Goal: Transaction & Acquisition: Purchase product/service

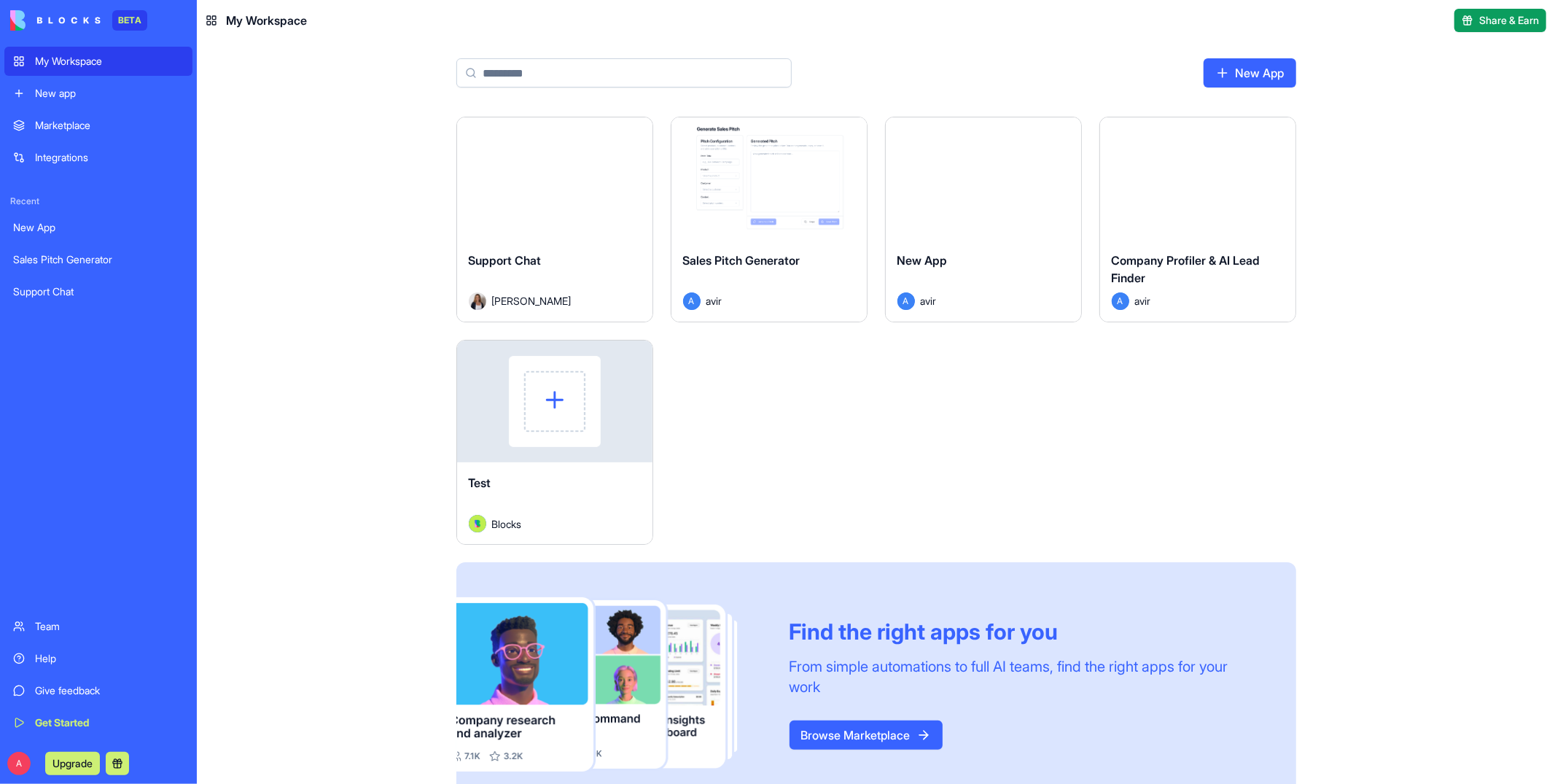
click at [560, 176] on button "Launch" at bounding box center [555, 178] width 109 height 29
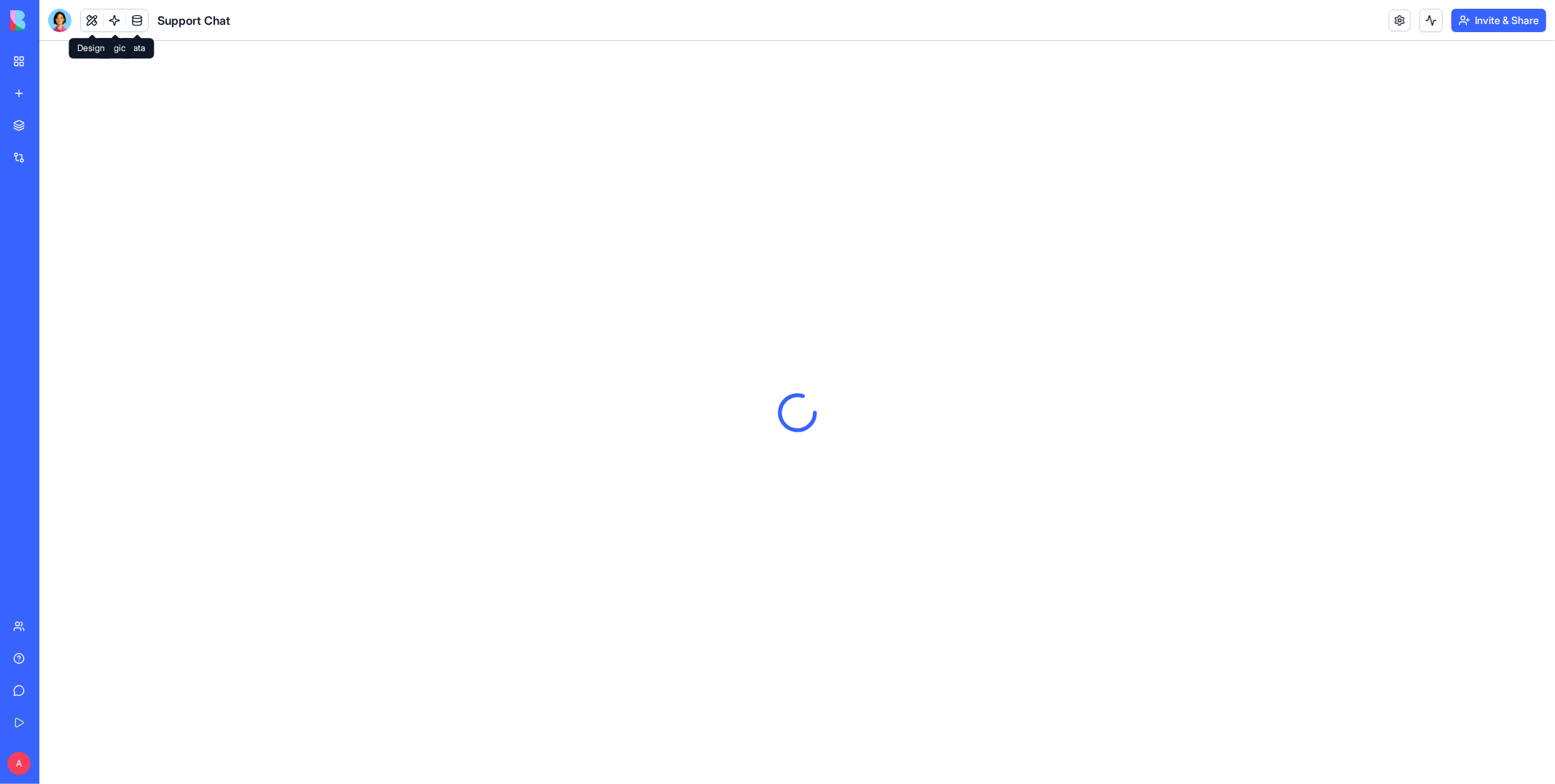
click at [64, 19] on div at bounding box center [60, 20] width 24 height 24
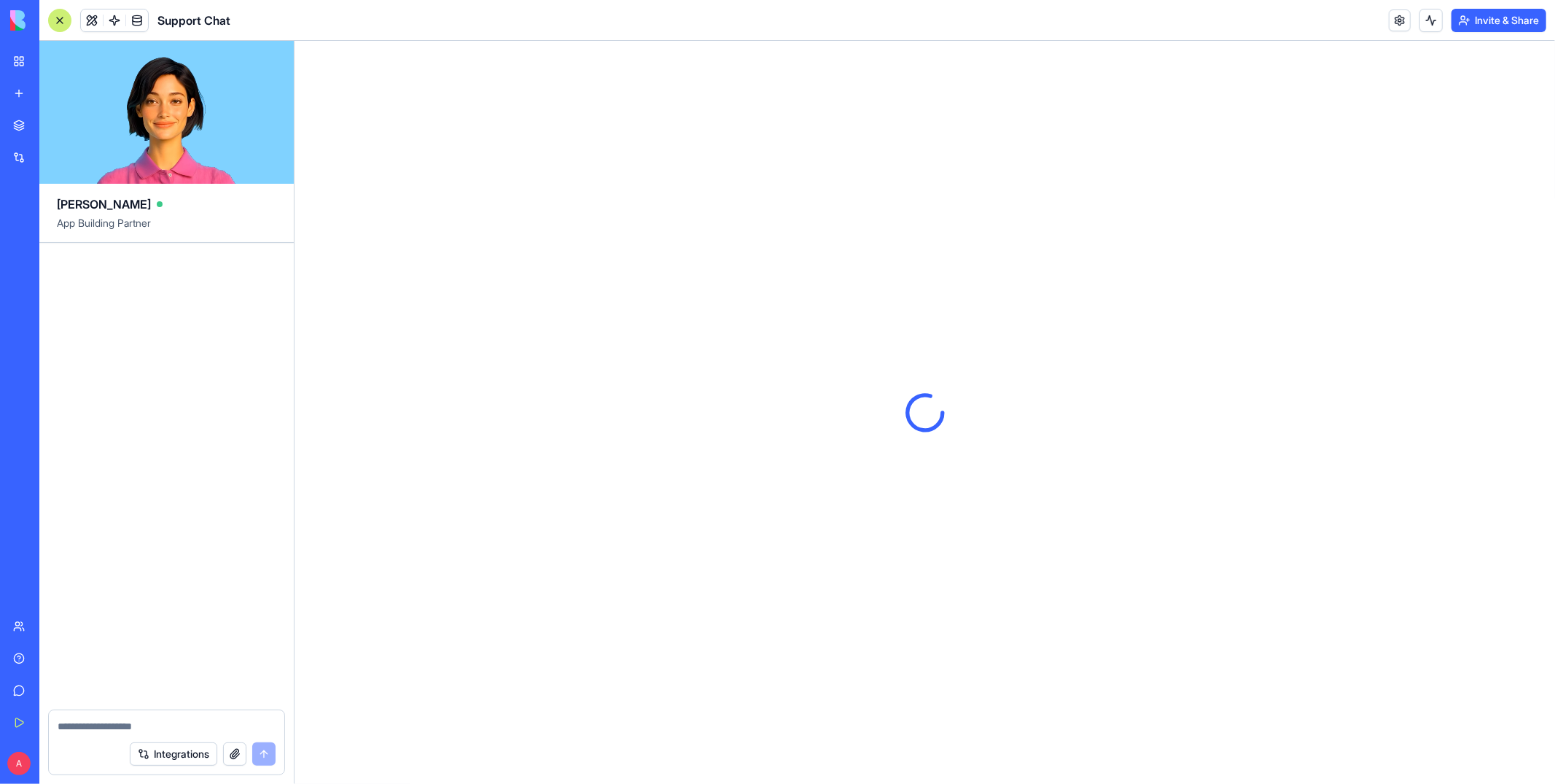
click at [13, 67] on link "My Workspace" at bounding box center [33, 61] width 58 height 29
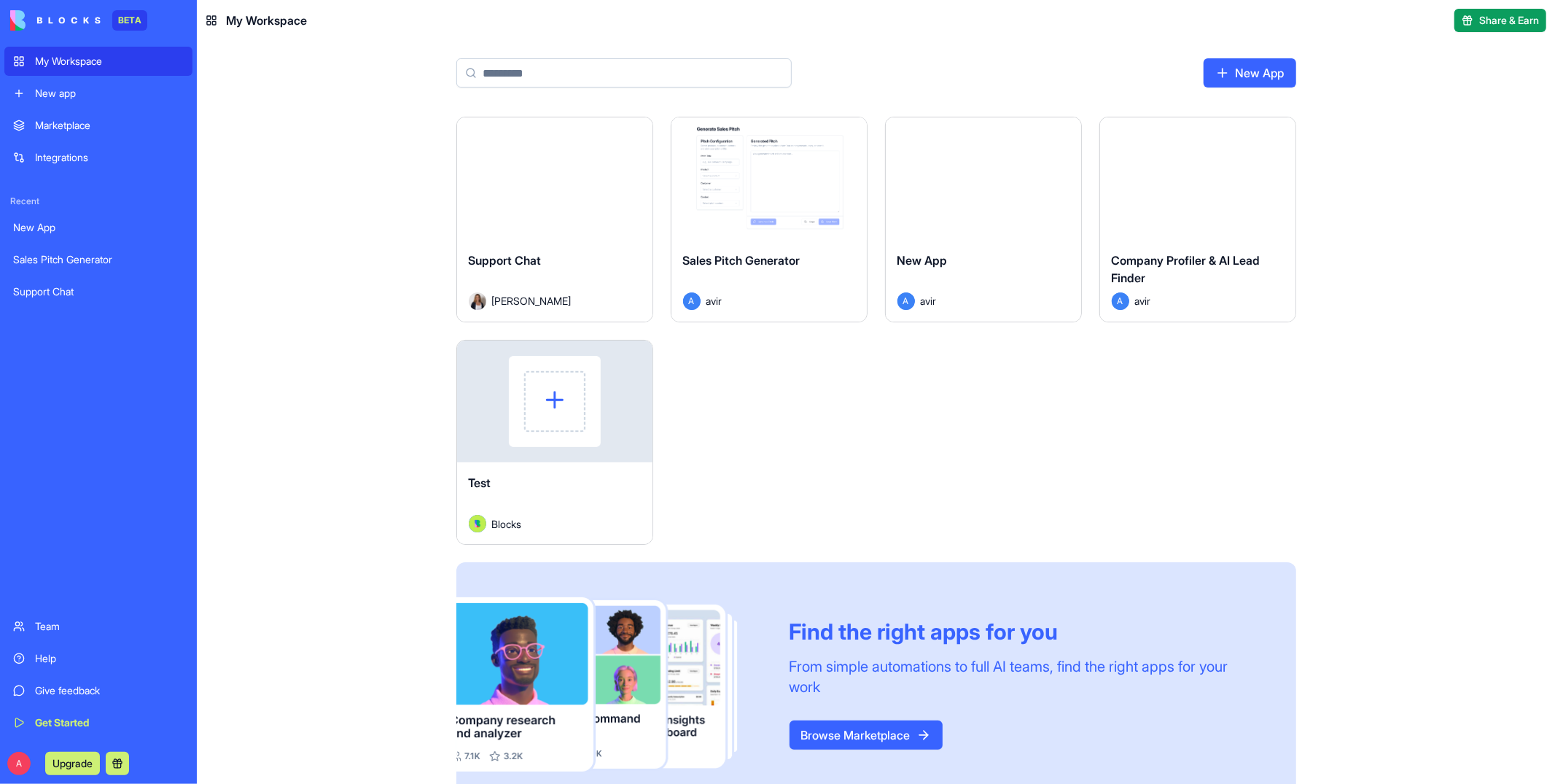
click at [49, 55] on div "My Workspace" at bounding box center [109, 61] width 148 height 14
click at [1215, 184] on button "Launch" at bounding box center [1197, 178] width 109 height 29
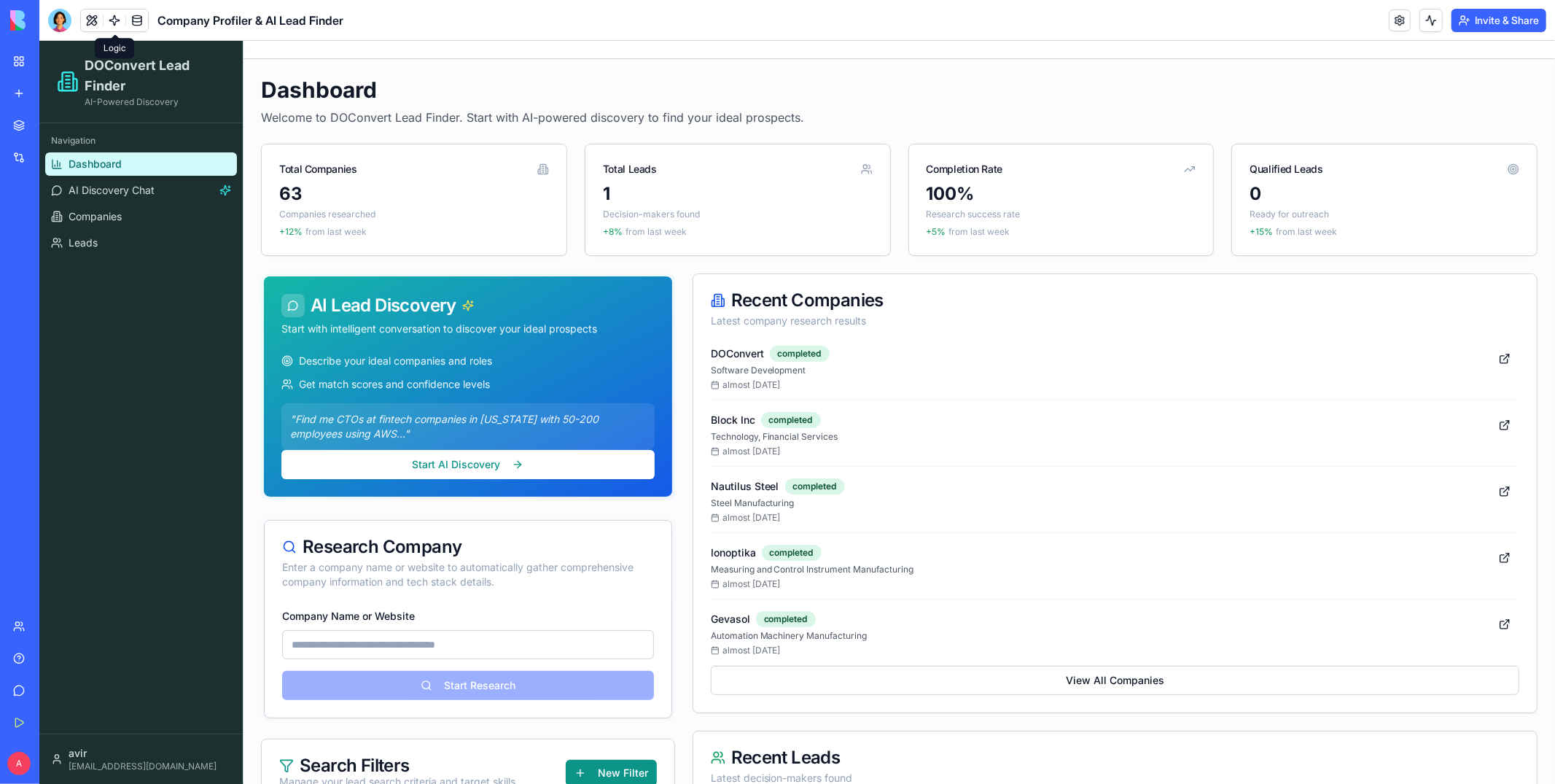
click at [119, 173] on link "Dashboard" at bounding box center [140, 163] width 191 height 24
click at [108, 188] on span "AI Discovery Chat" at bounding box center [110, 189] width 86 height 14
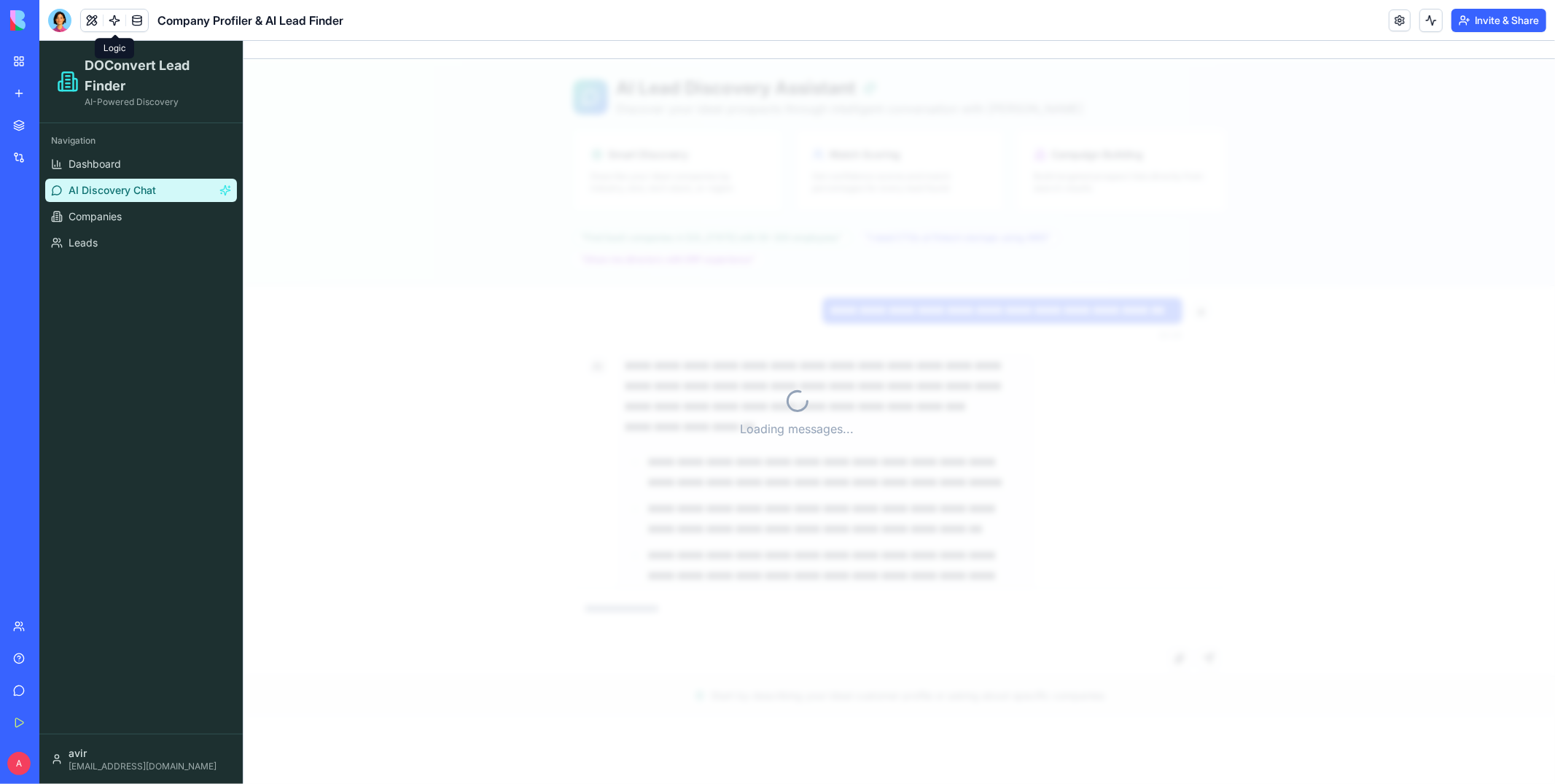
scroll to position [15624, 0]
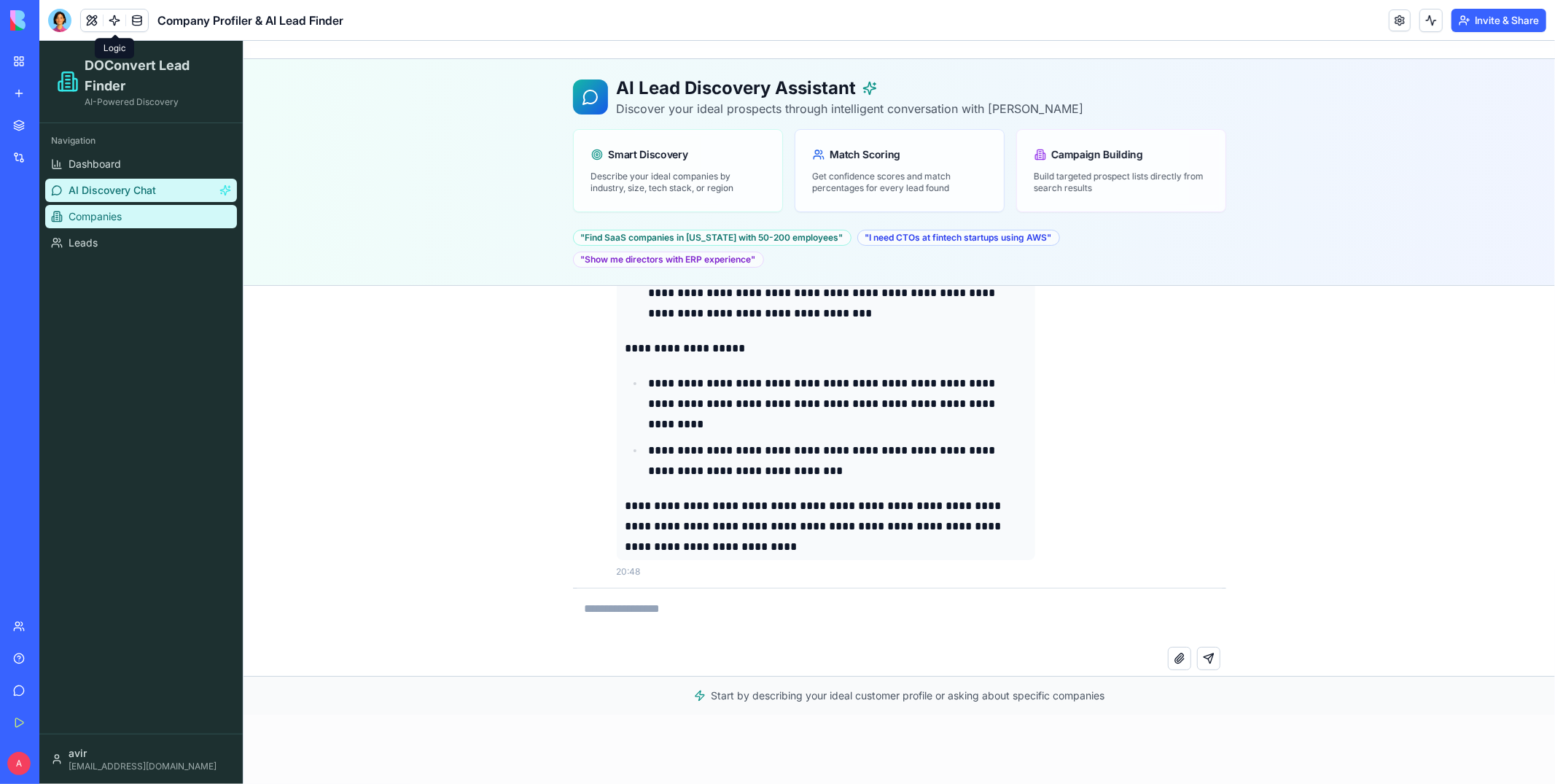
click at [98, 211] on span "Companies" at bounding box center [94, 215] width 53 height 14
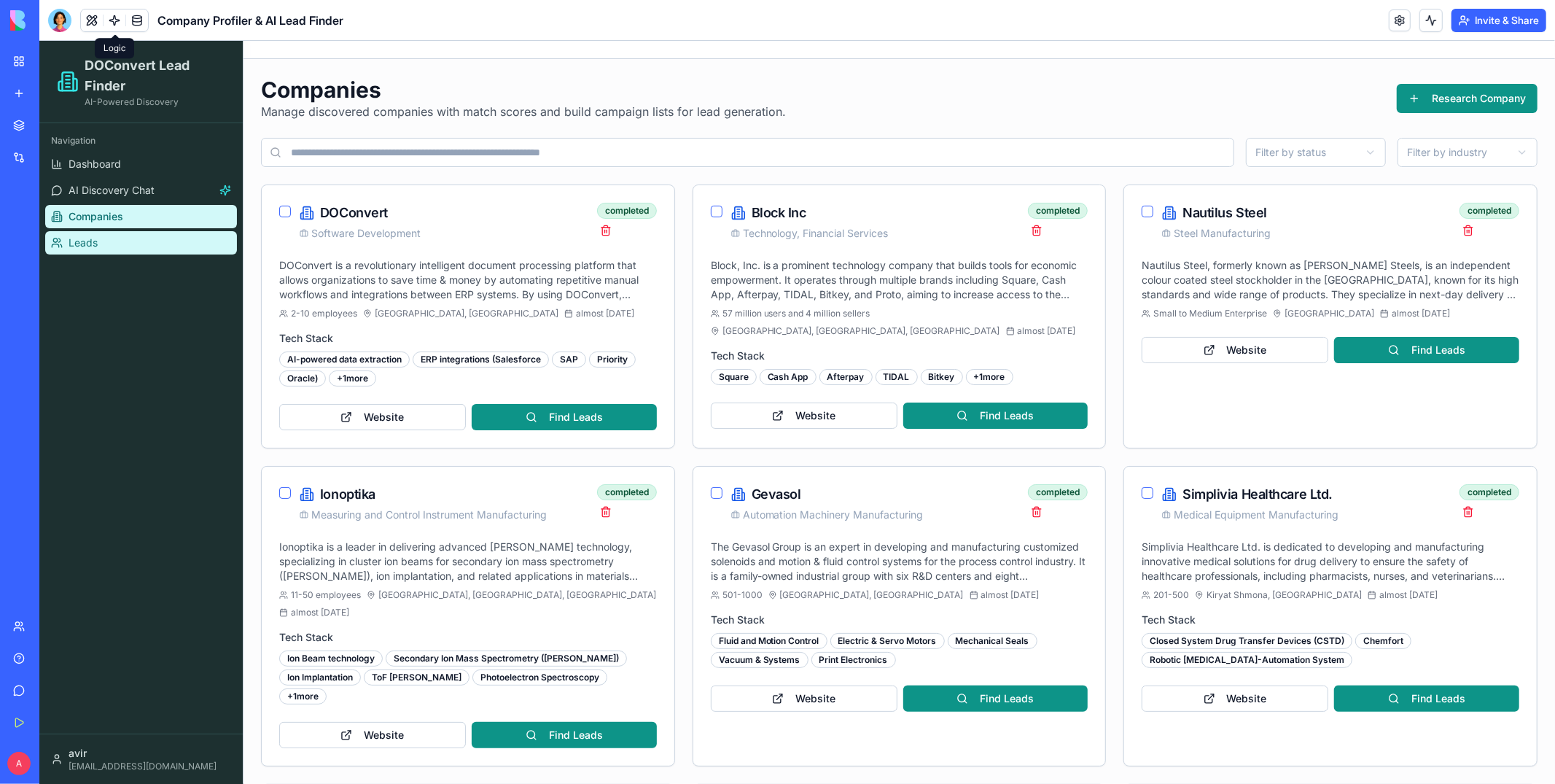
click at [98, 245] on link "Leads" at bounding box center [140, 242] width 191 height 24
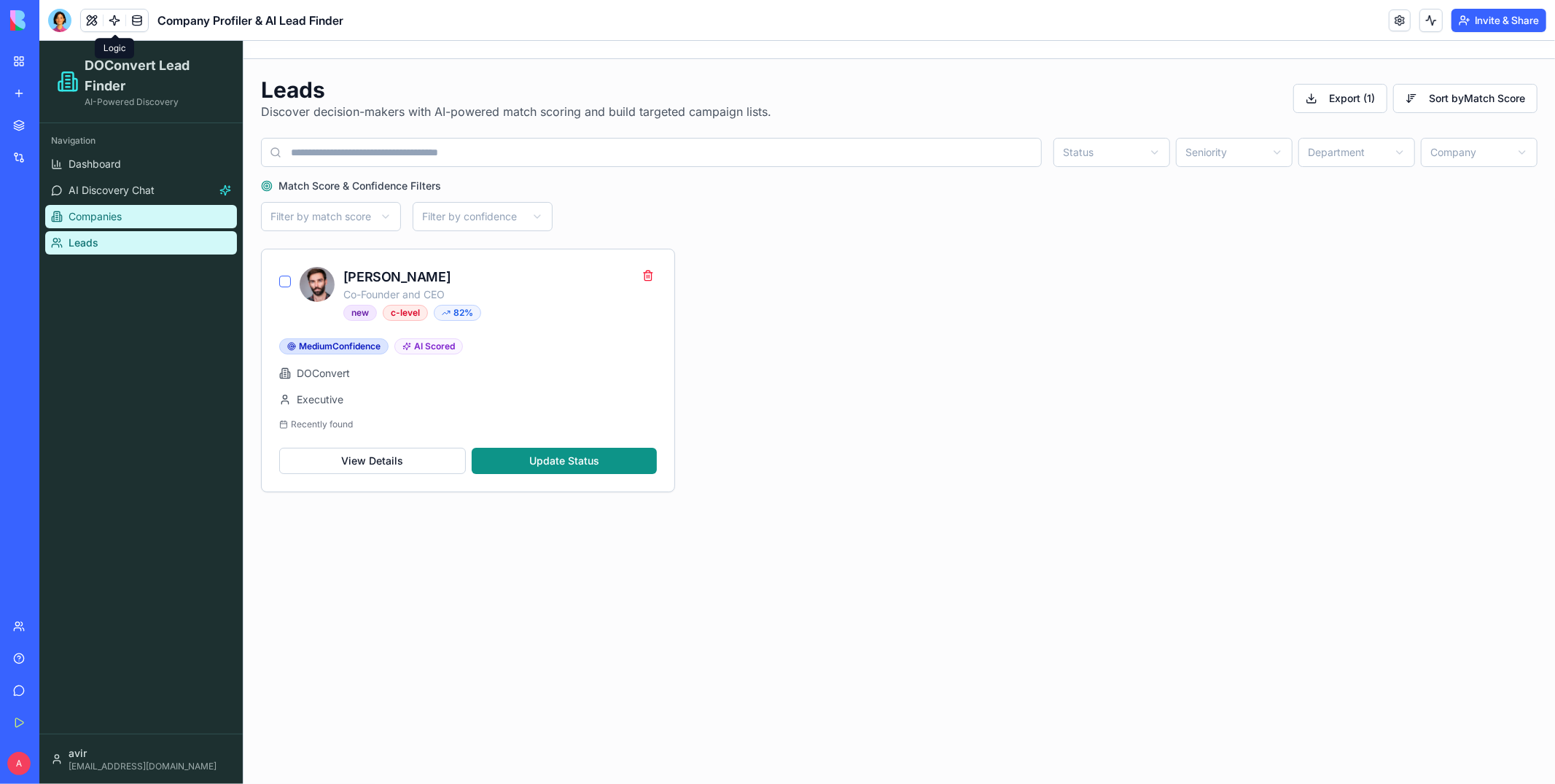
click at [99, 220] on span "Companies" at bounding box center [94, 215] width 53 height 14
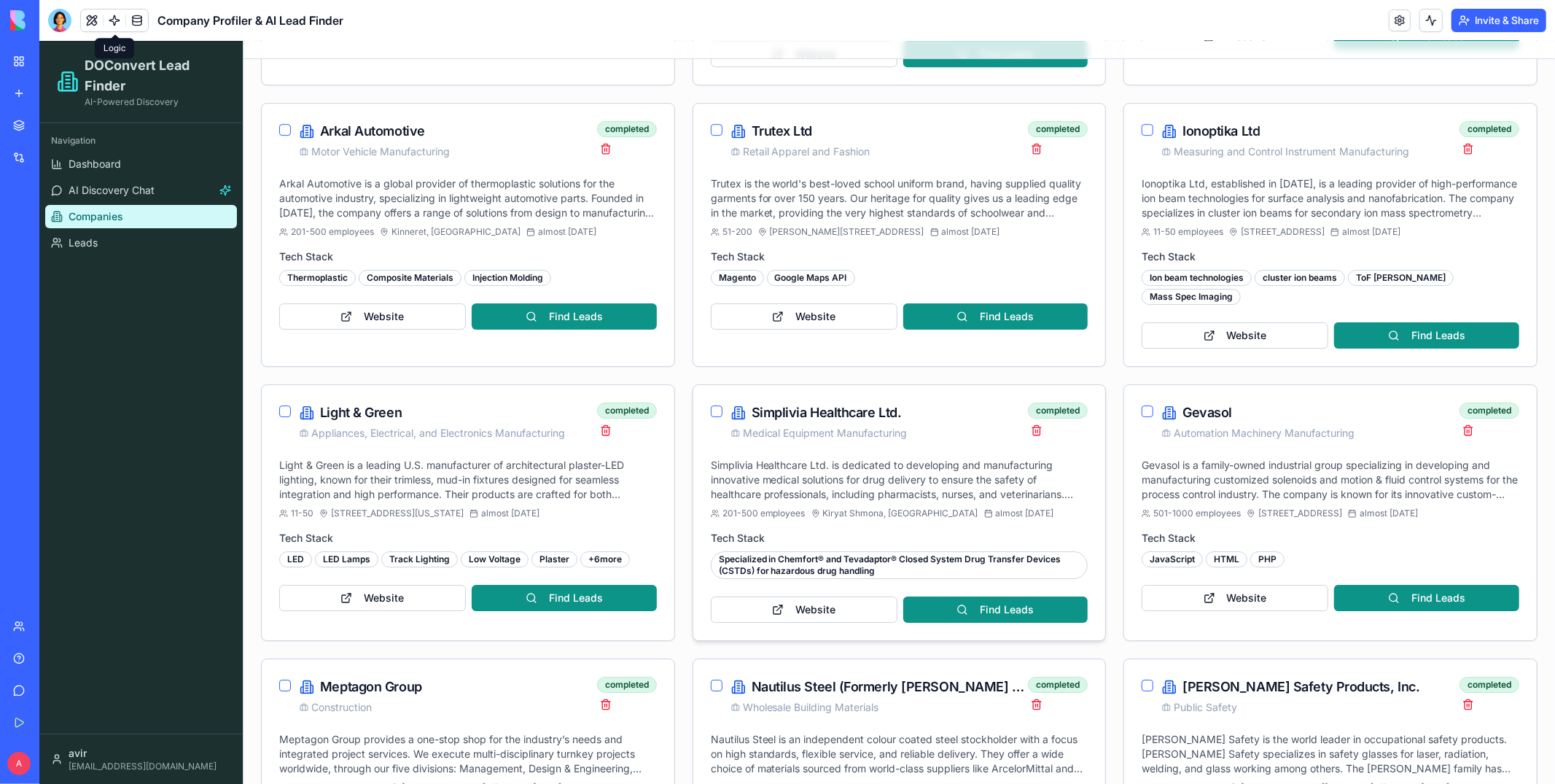
scroll to position [5599, 0]
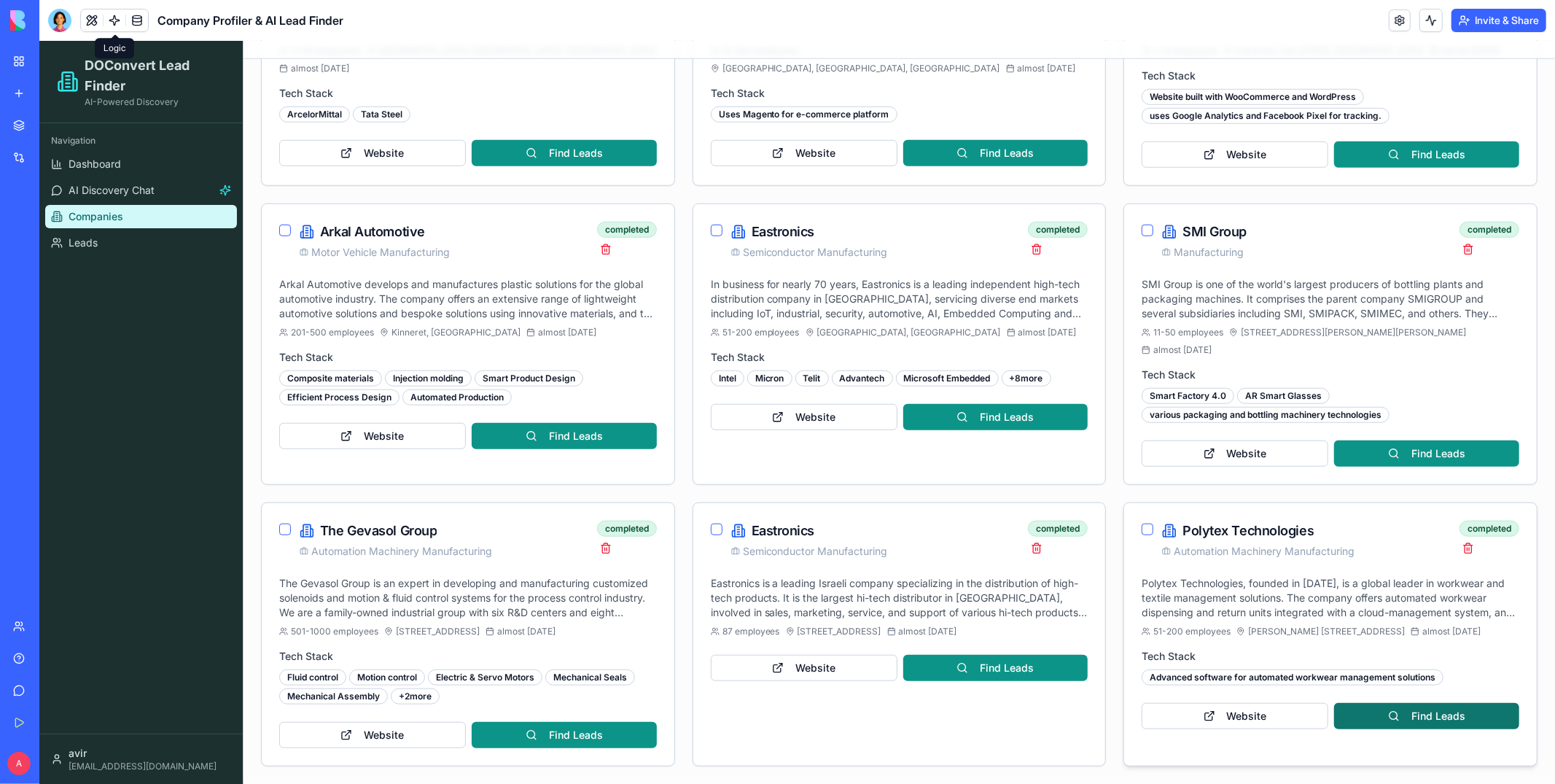
click at [1394, 715] on button "Find Leads" at bounding box center [1426, 715] width 186 height 27
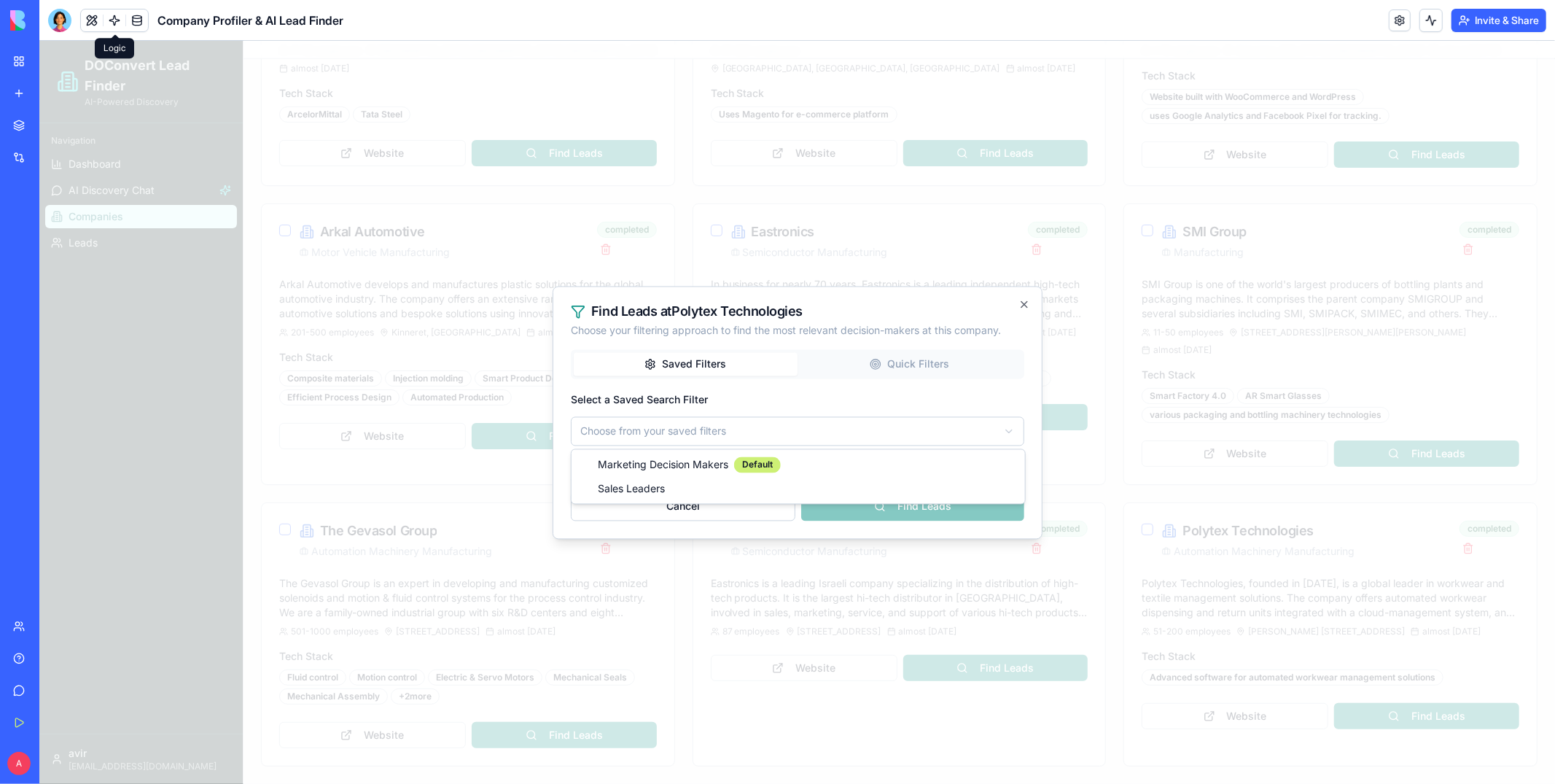
click at [719, 489] on div "Cancel Find Leads" at bounding box center [797, 500] width 453 height 42
click at [718, 498] on button "Cancel" at bounding box center [682, 505] width 225 height 29
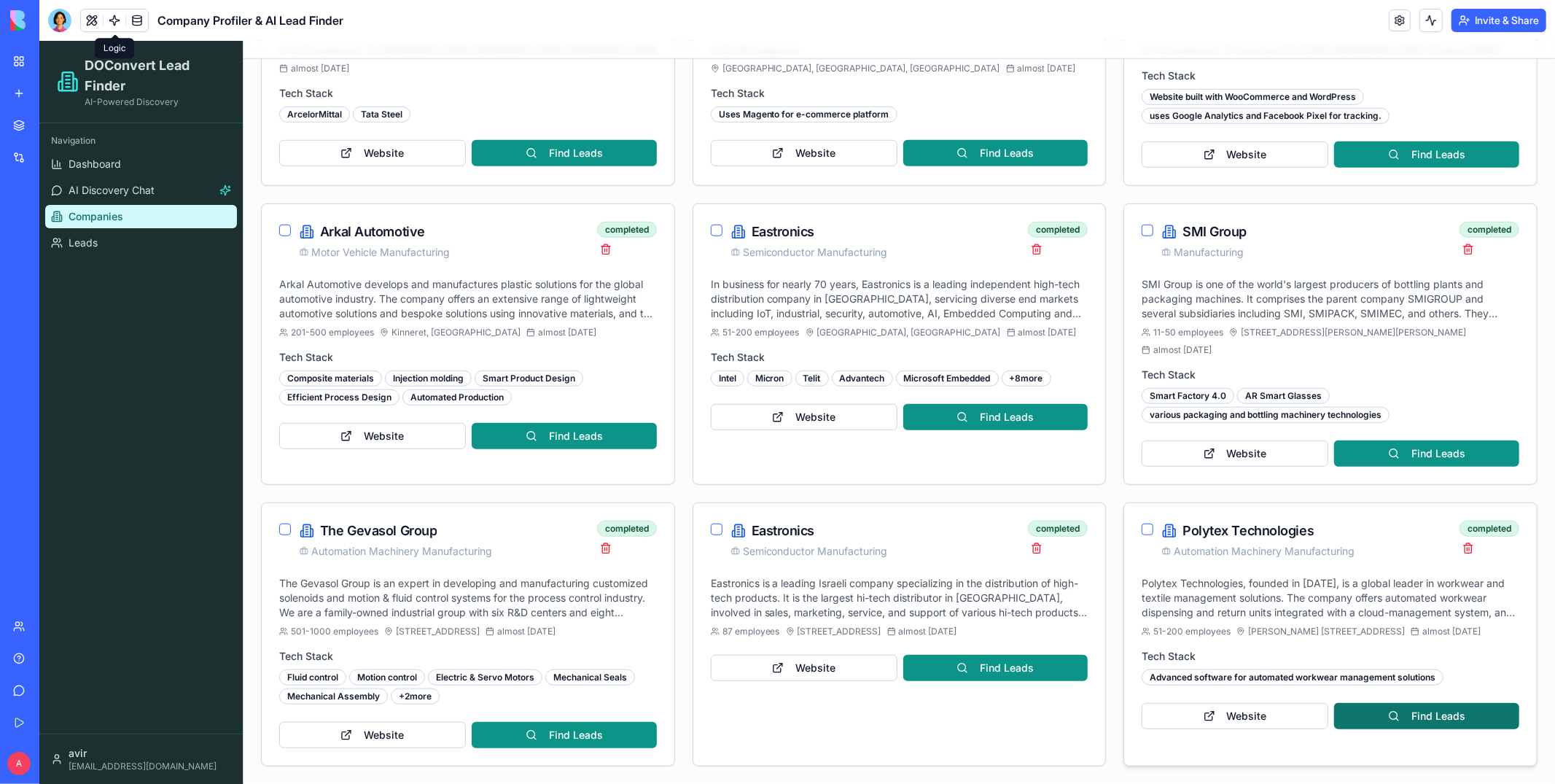
click at [1456, 714] on button "Find Leads" at bounding box center [1426, 715] width 186 height 27
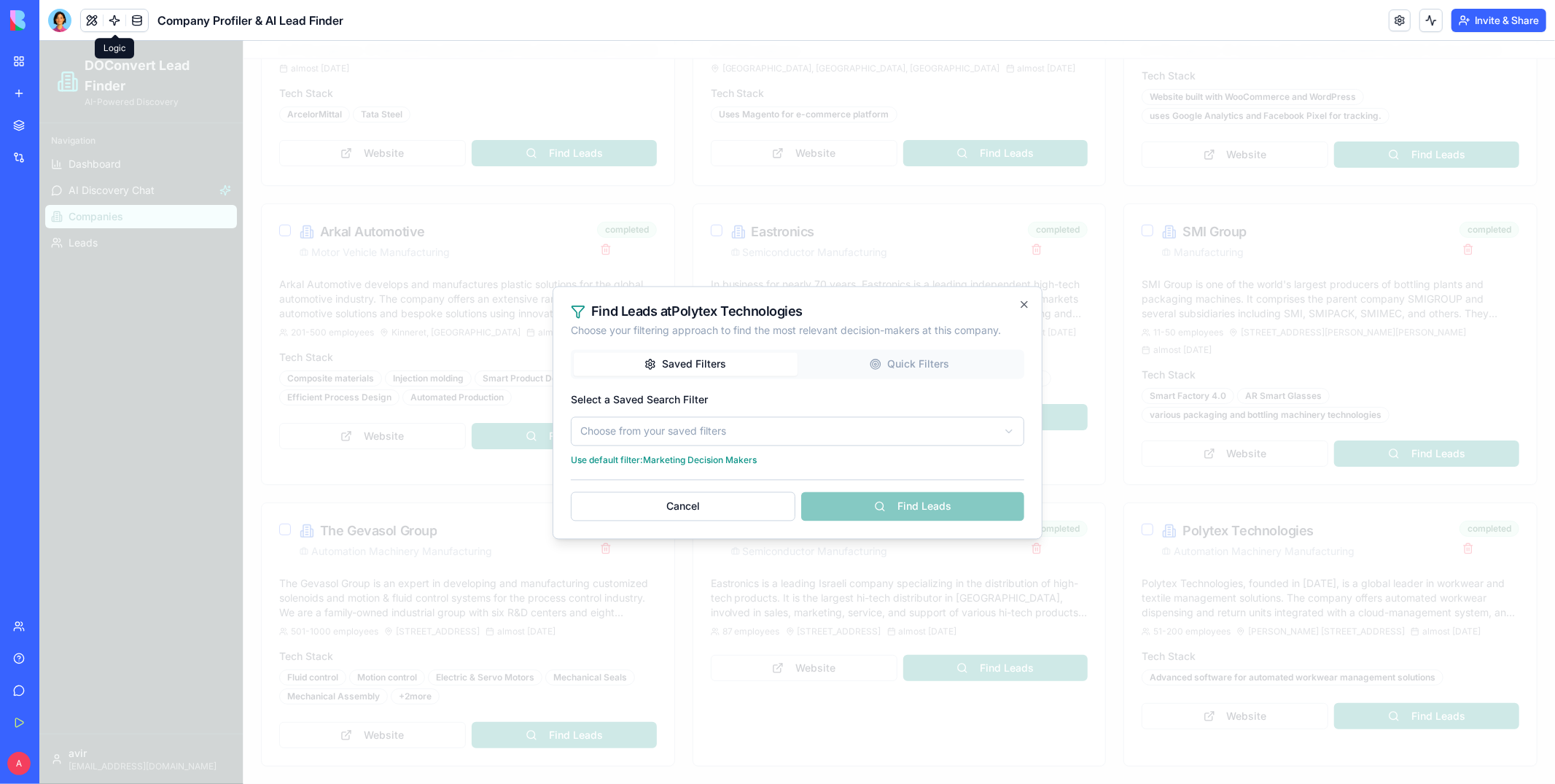
click at [922, 363] on div "Saved Filters Quick Filters Select a Saved Search Filter Choose from your saved…" at bounding box center [797, 407] width 453 height 118
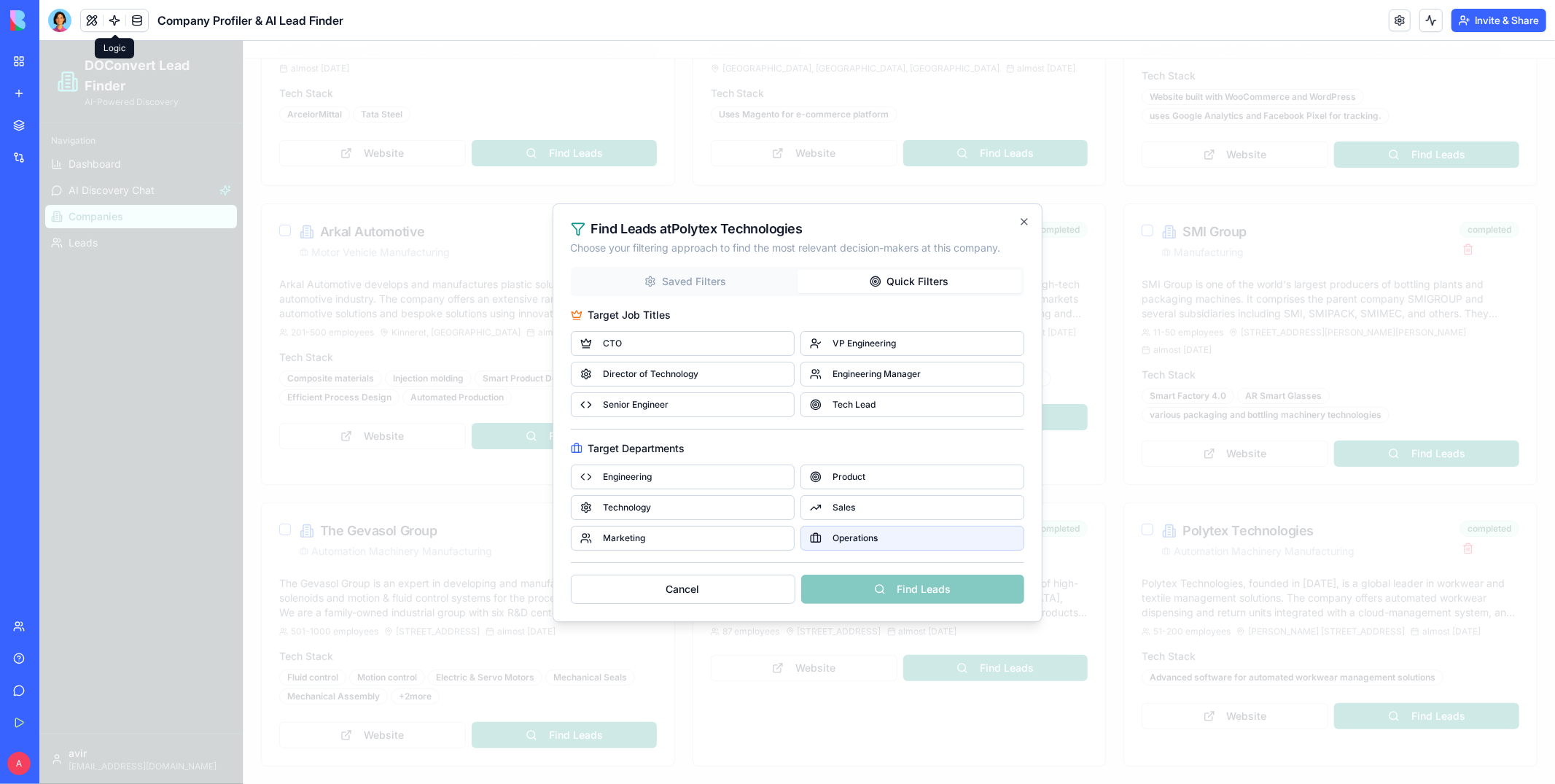
click at [843, 539] on span "Operations" at bounding box center [855, 537] width 45 height 11
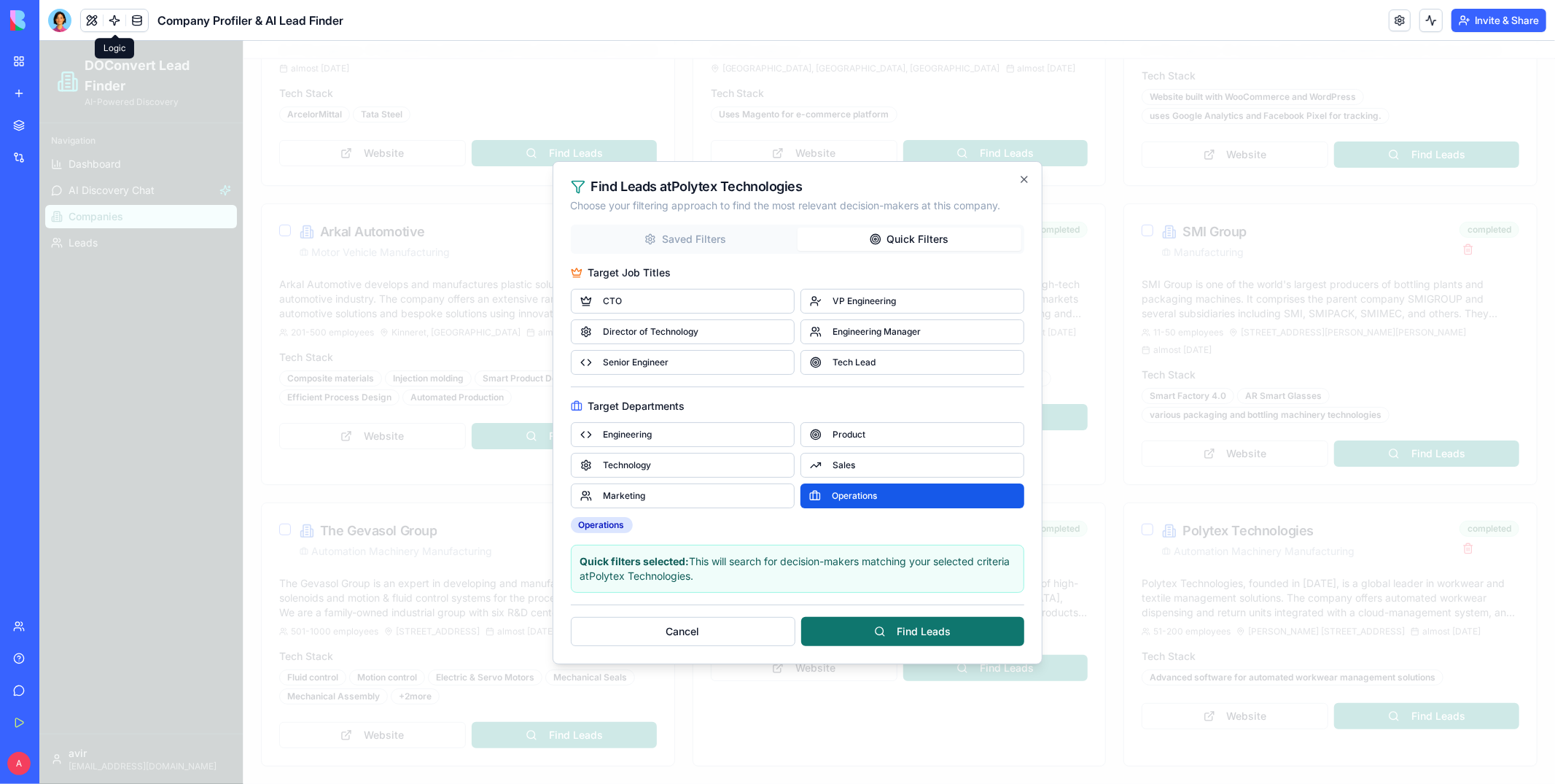
click at [860, 625] on button "Find Leads" at bounding box center [912, 630] width 223 height 29
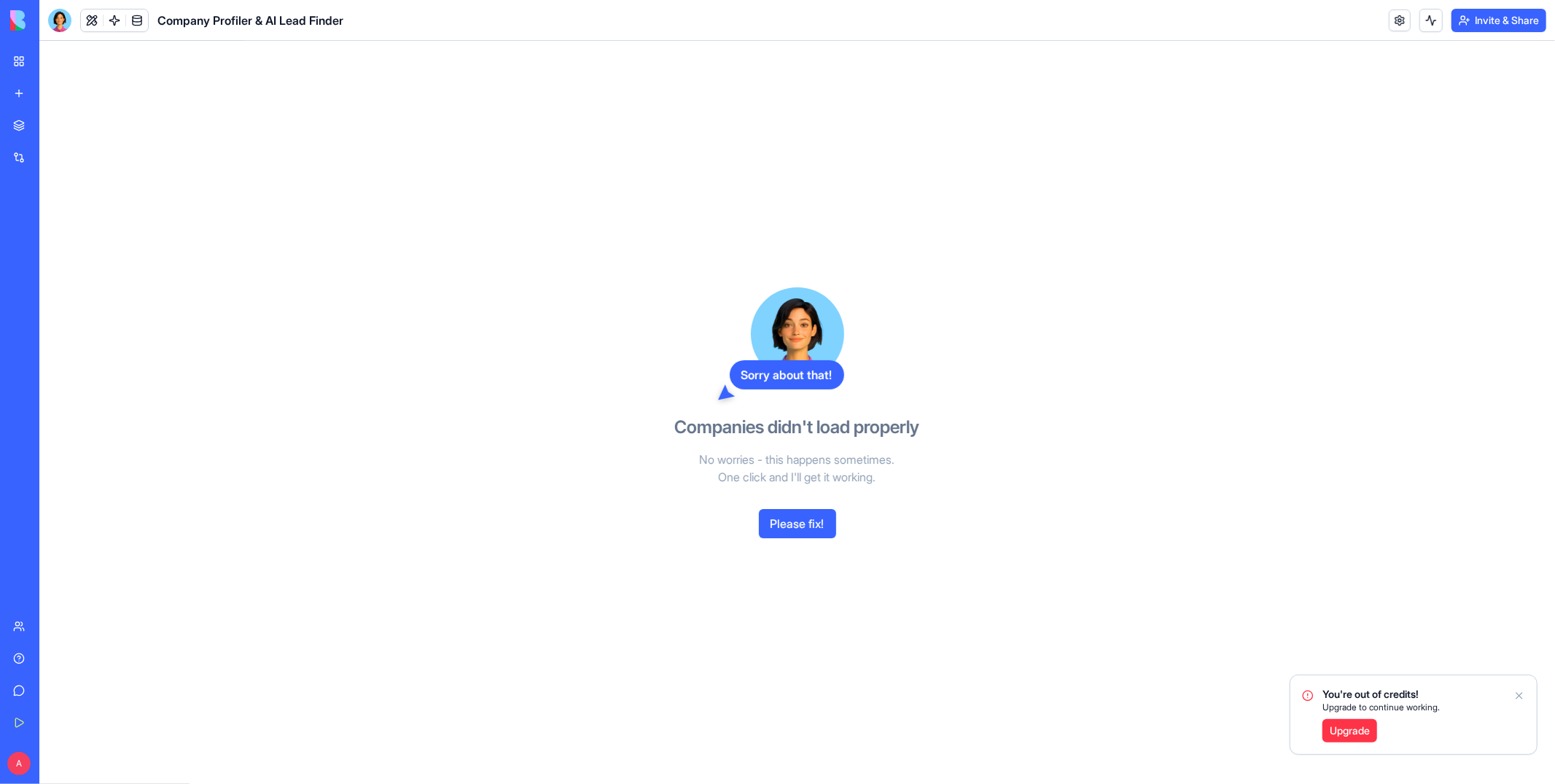
click at [790, 530] on button "Please fix!" at bounding box center [797, 523] width 77 height 29
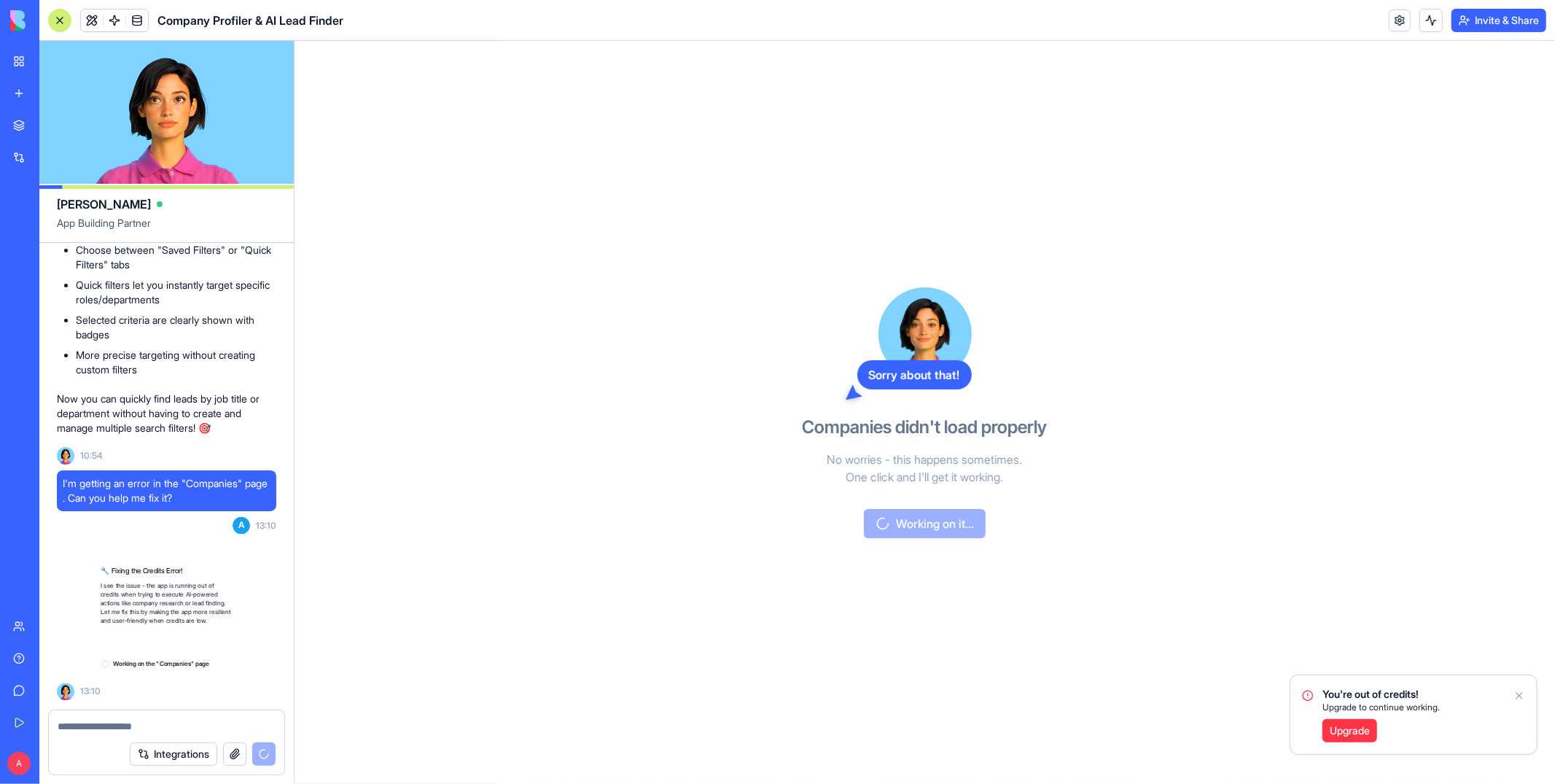
scroll to position [7326, 0]
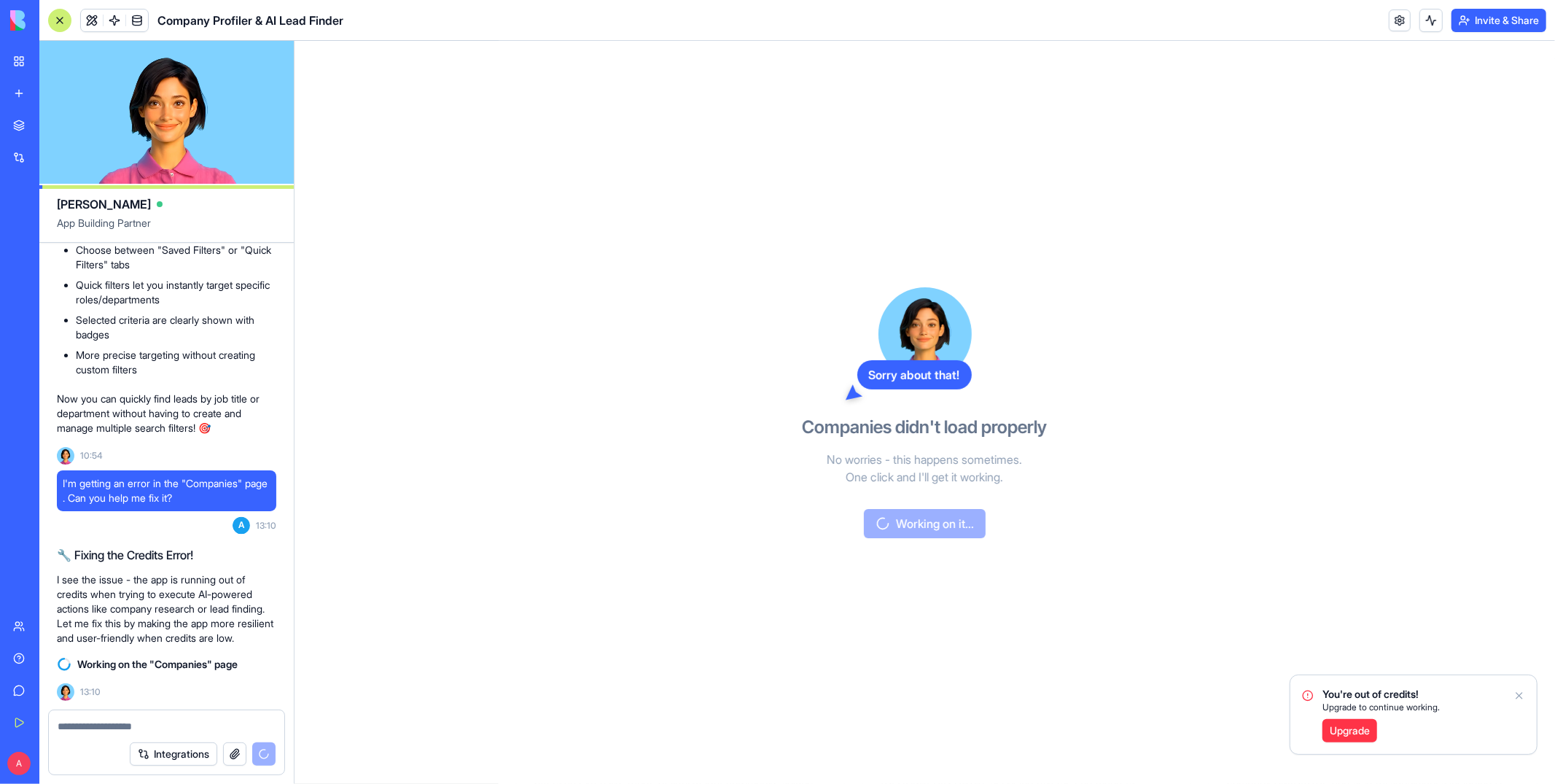
click at [1342, 733] on link "Upgrade" at bounding box center [1349, 730] width 54 height 24
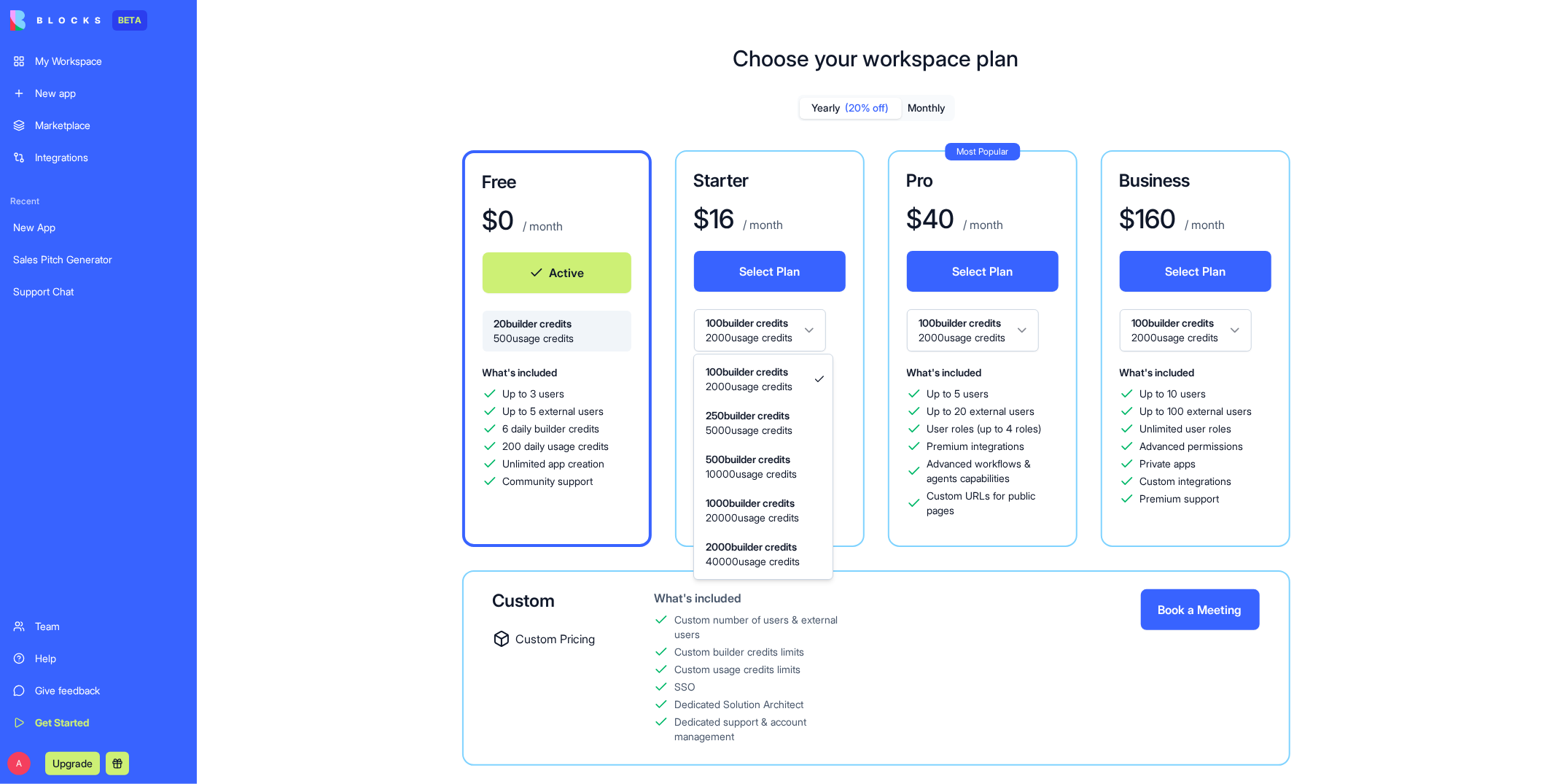
click at [777, 318] on html "BETA My Workspace New app Marketplace Integrations Recent New App Sales Pitch G…" at bounding box center [778, 392] width 1555 height 784
click at [768, 369] on span "What's included" at bounding box center [731, 372] width 75 height 12
click at [778, 316] on html "BETA My Workspace New app Marketplace Integrations Recent New App Sales Pitch G…" at bounding box center [778, 392] width 1555 height 784
